Goal: Use online tool/utility

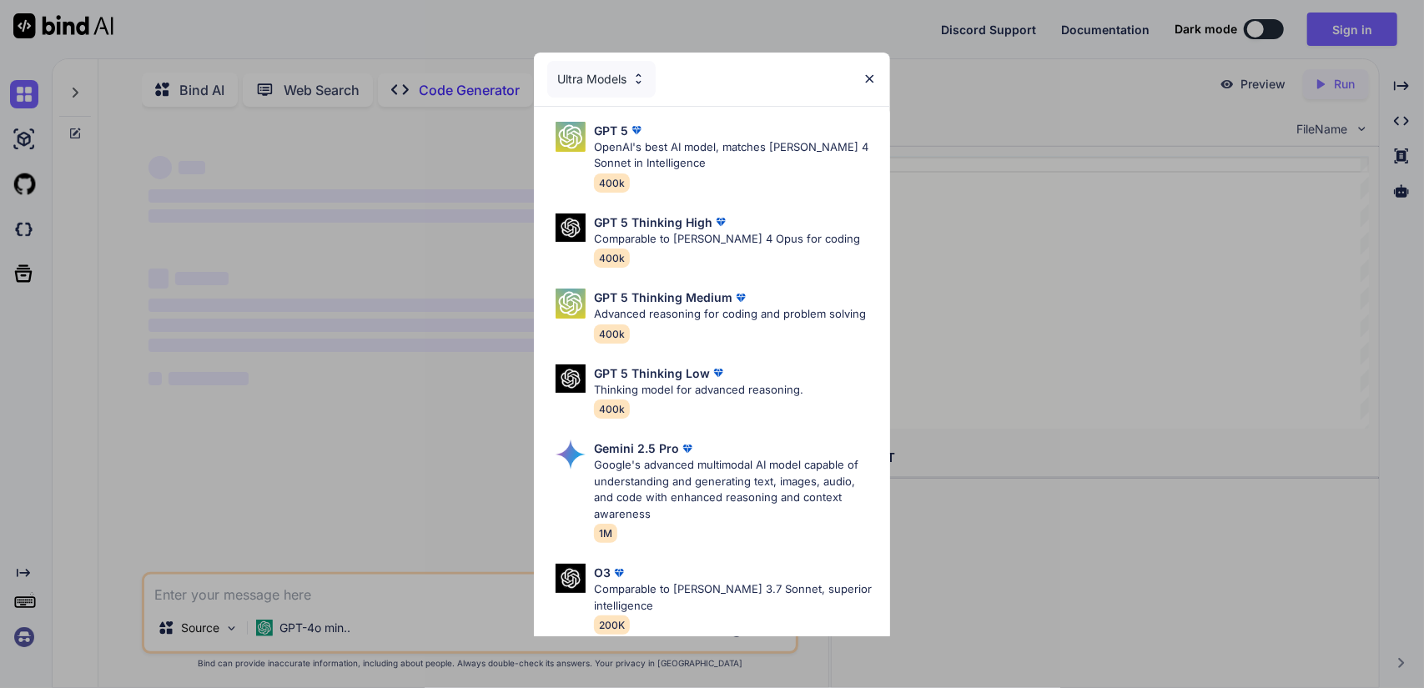
click at [873, 83] on img at bounding box center [870, 79] width 14 height 14
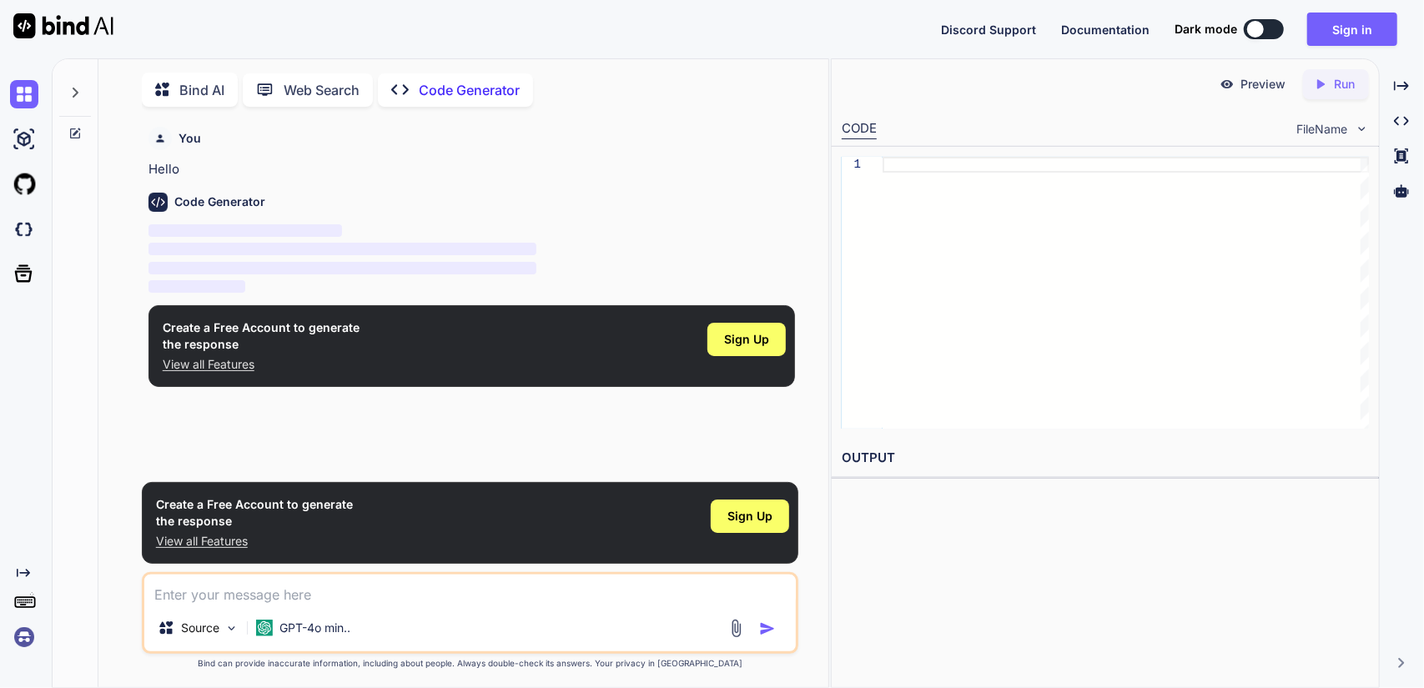
scroll to position [6, 0]
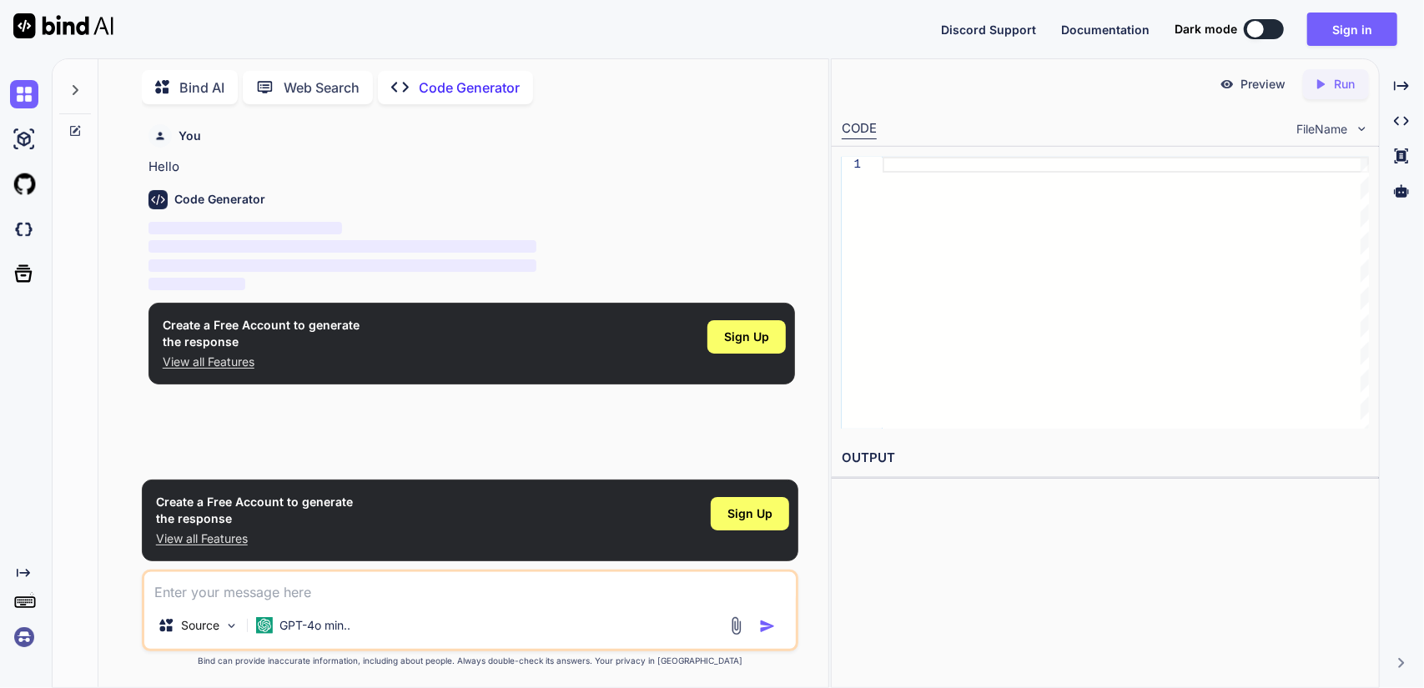
type textarea "x"
click at [350, 562] on div "Create a Free Account to generate the response View all Features Sign Up" at bounding box center [470, 521] width 657 height 82
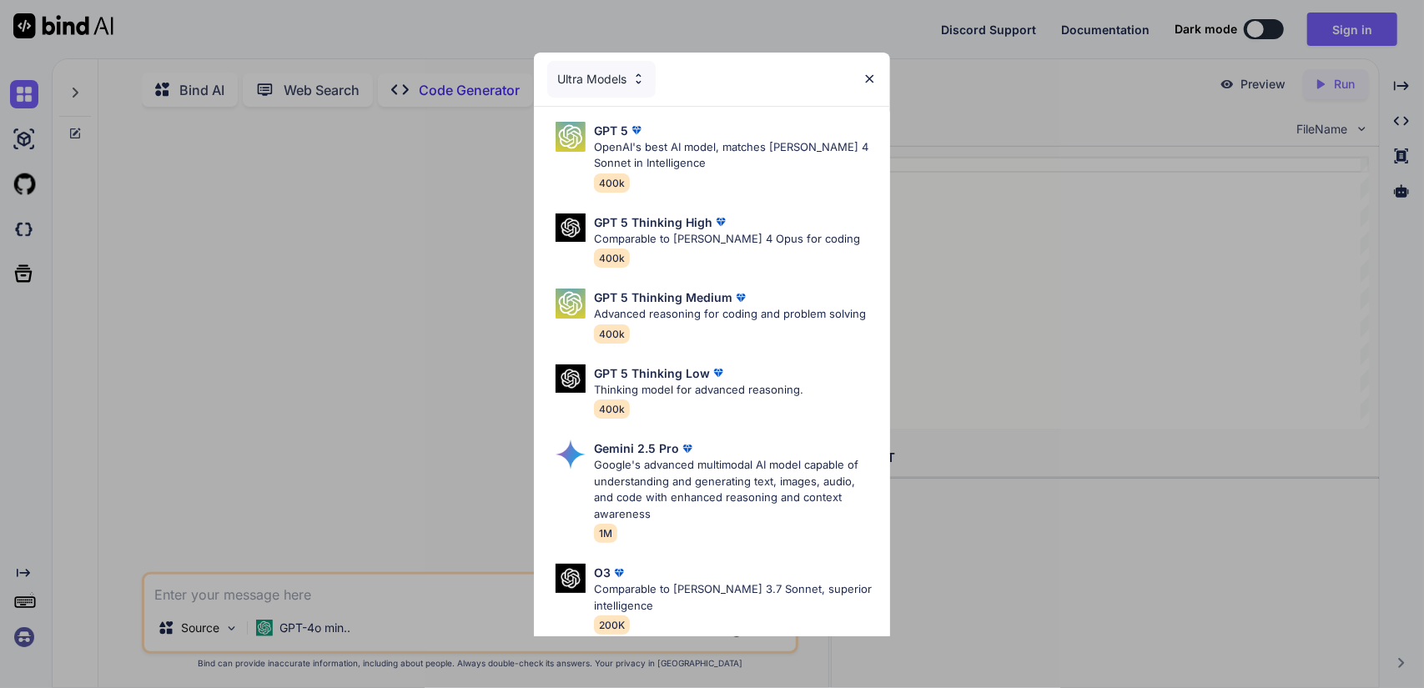
type textarea "x"
